Goal: Find specific page/section: Find specific page/section

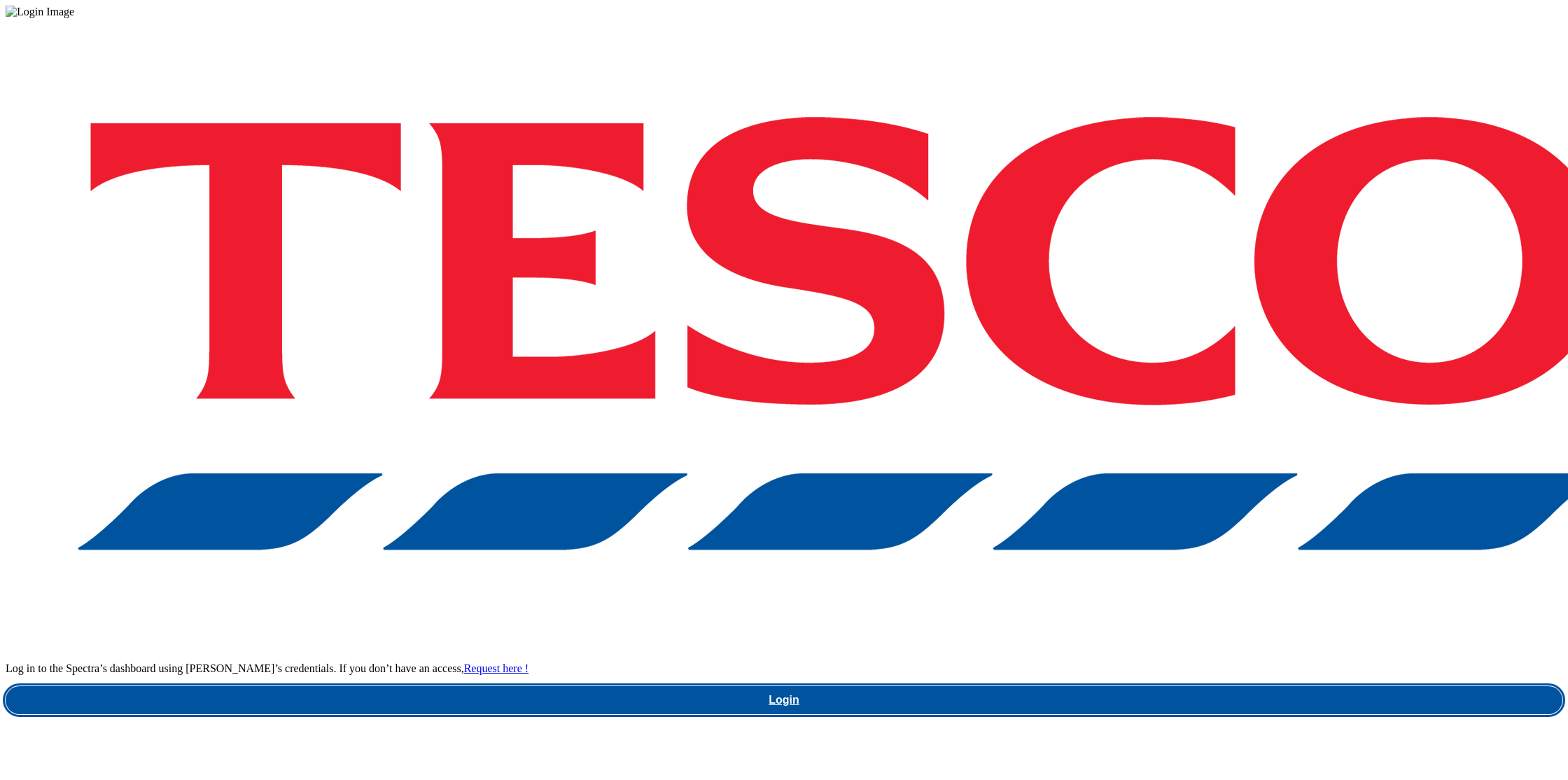
click at [1169, 686] on link "Login" at bounding box center [784, 700] width 1557 height 28
click at [1217, 686] on link "Login" at bounding box center [784, 700] width 1557 height 28
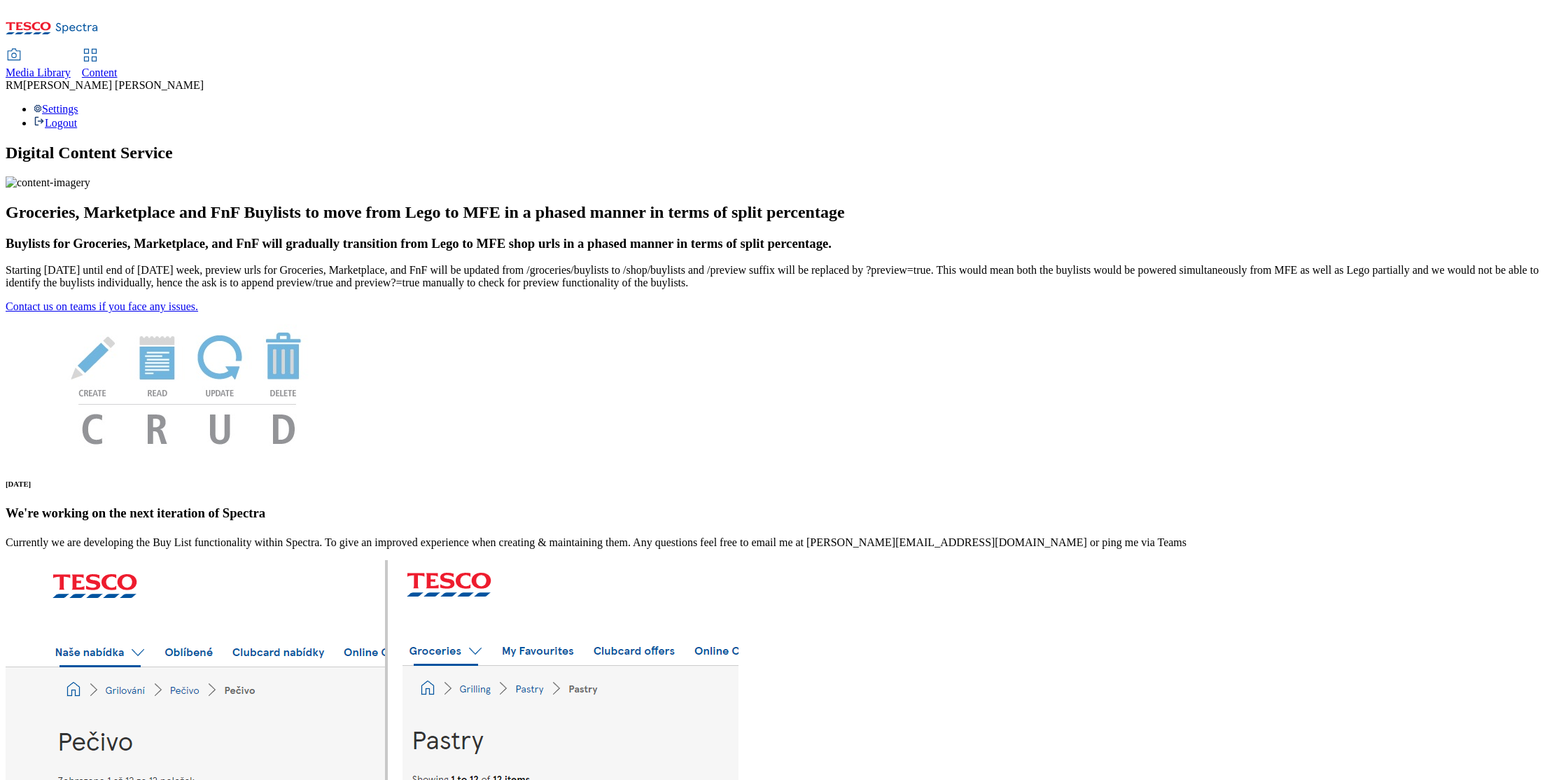
click at [71, 67] on span "Media Library" at bounding box center [38, 72] width 65 height 12
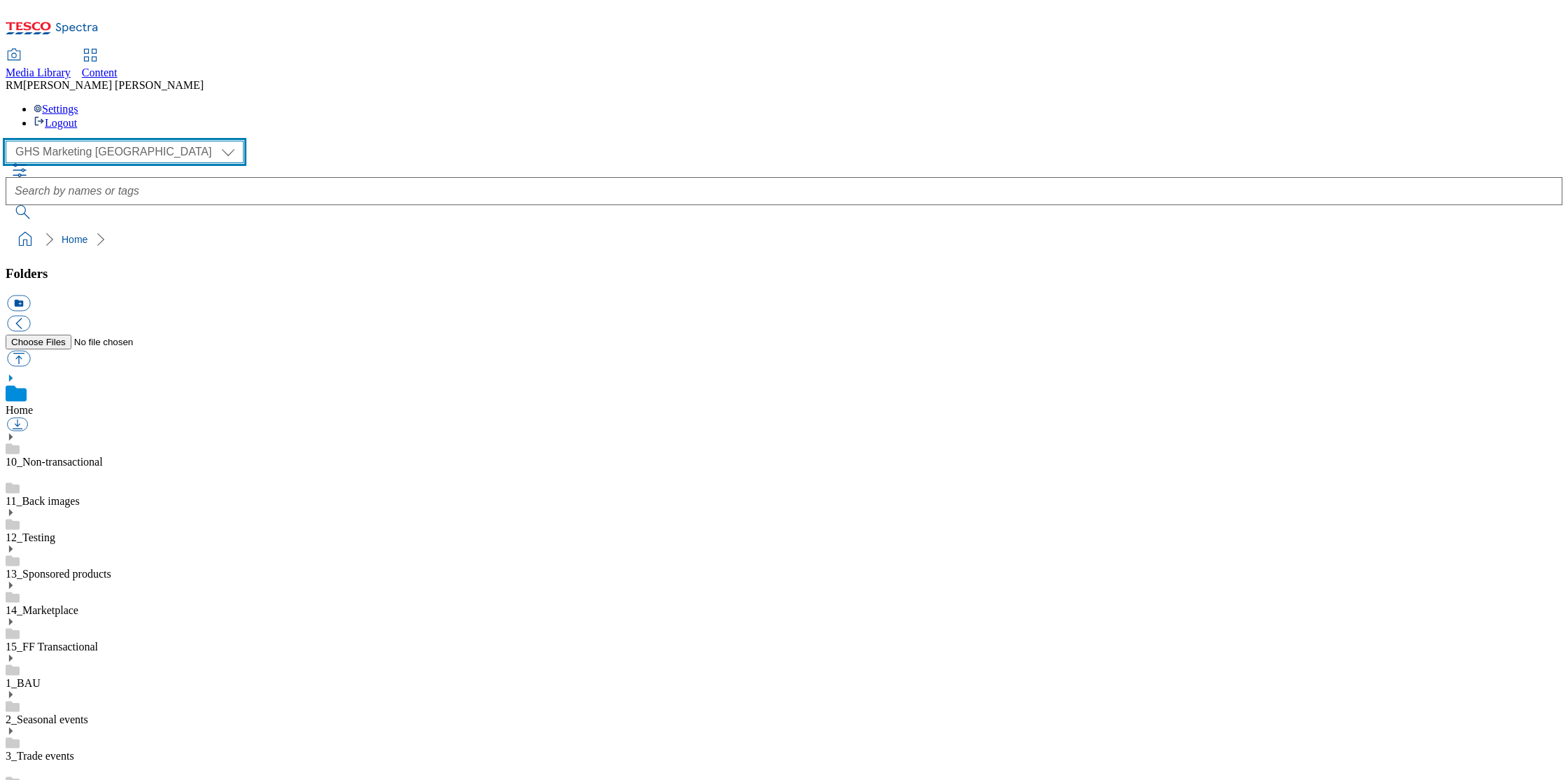
click at [124, 141] on select "GHS Marketing UK iGHS Marketing CE MCA CZ MCA HU MCA SK" at bounding box center [125, 152] width 238 height 22
click at [1536, 103] on div "Settings Logout" at bounding box center [784, 116] width 1557 height 27
click at [77, 117] on link "Logout" at bounding box center [55, 123] width 43 height 12
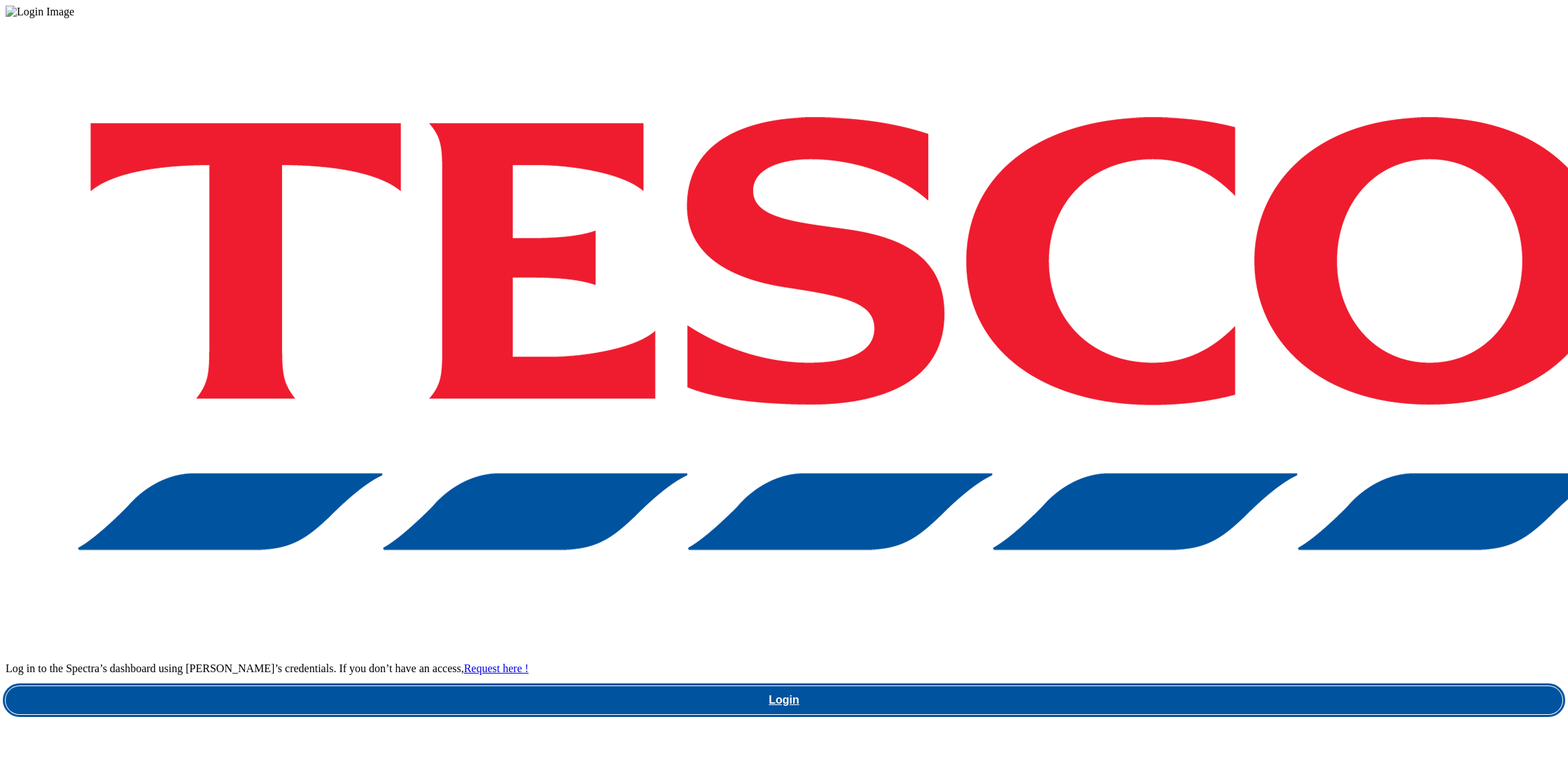
click at [1177, 686] on link "Login" at bounding box center [784, 700] width 1557 height 28
click at [1169, 686] on link "Login" at bounding box center [784, 700] width 1557 height 28
